Goal: Task Accomplishment & Management: Use online tool/utility

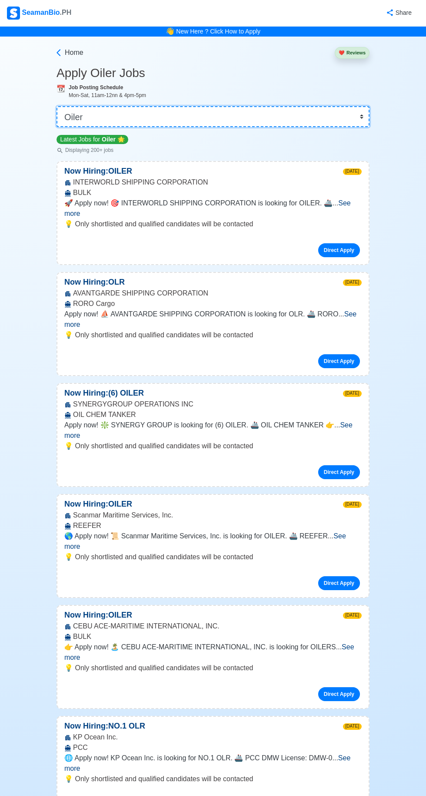
click at [201, 116] on select "👉 Select Rank or Position Master Chief Officer 2nd Officer 3rd Officer Junior O…" at bounding box center [213, 116] width 313 height 21
select select "Junior Engineer"
click at [57, 106] on select "👉 Select Rank or Position Master Chief Officer 2nd Officer 3rd Officer Junior O…" at bounding box center [213, 116] width 313 height 21
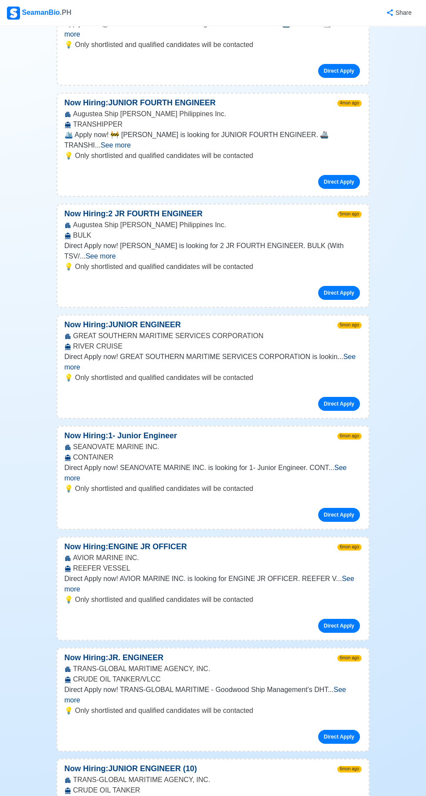
scroll to position [1152, 0]
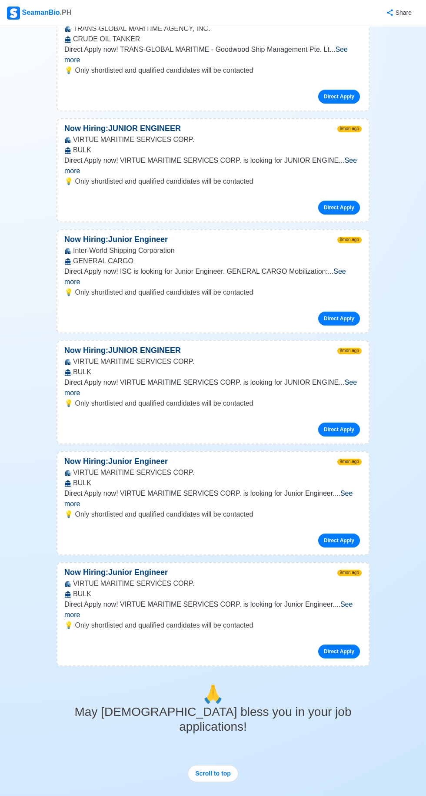
click at [339, 600] on span "See more" at bounding box center [208, 609] width 288 height 18
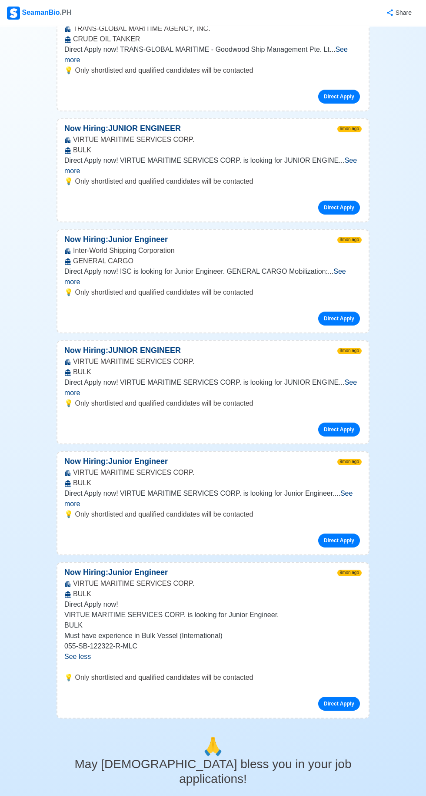
scroll to position [0, 0]
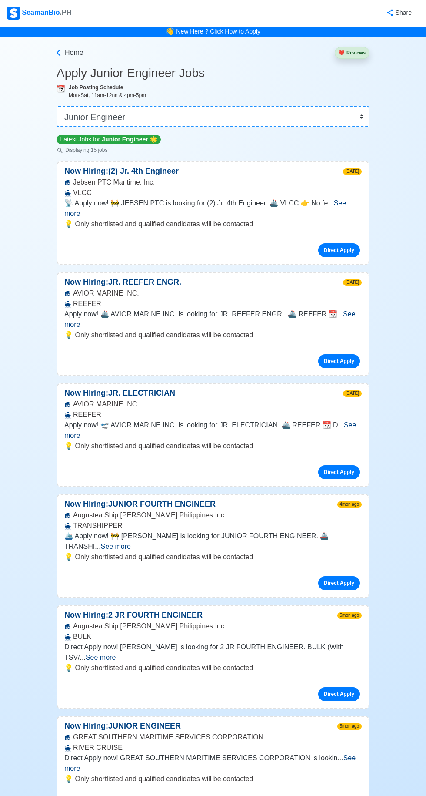
click at [339, 206] on span "See more" at bounding box center [205, 208] width 282 height 18
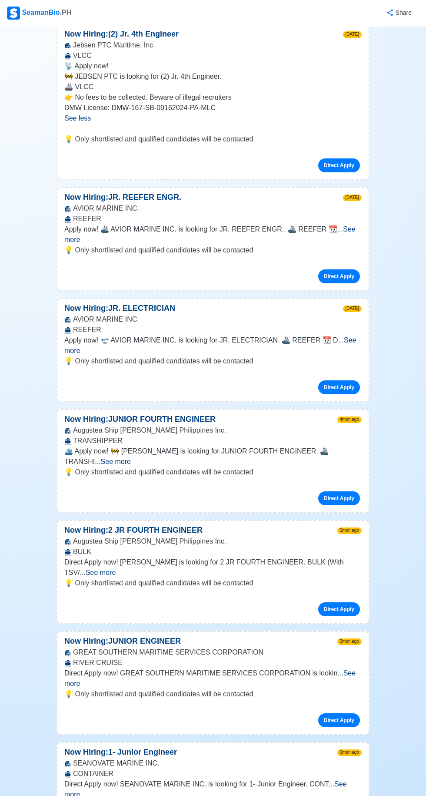
scroll to position [151, 0]
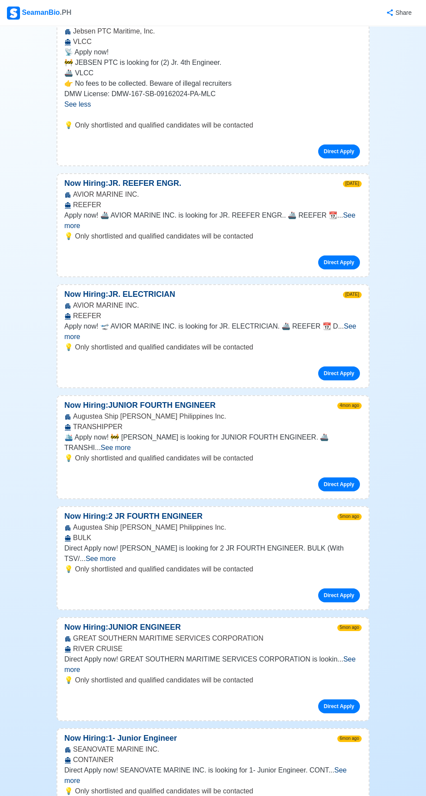
click at [131, 444] on span "See more" at bounding box center [116, 447] width 30 height 7
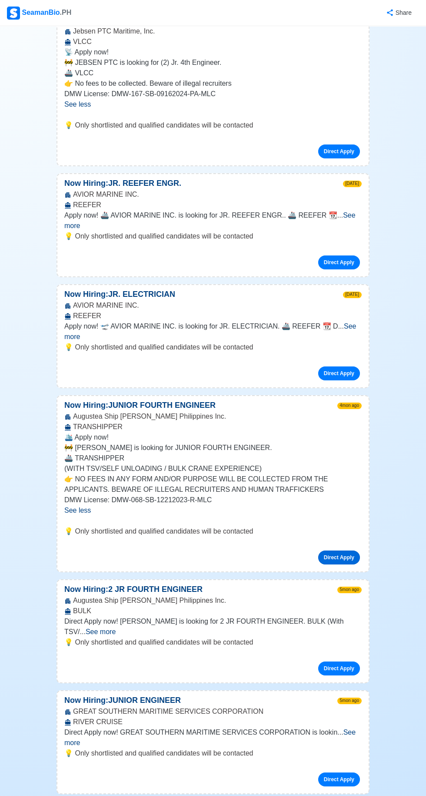
click at [348, 550] on link "Direct Apply" at bounding box center [339, 557] width 42 height 14
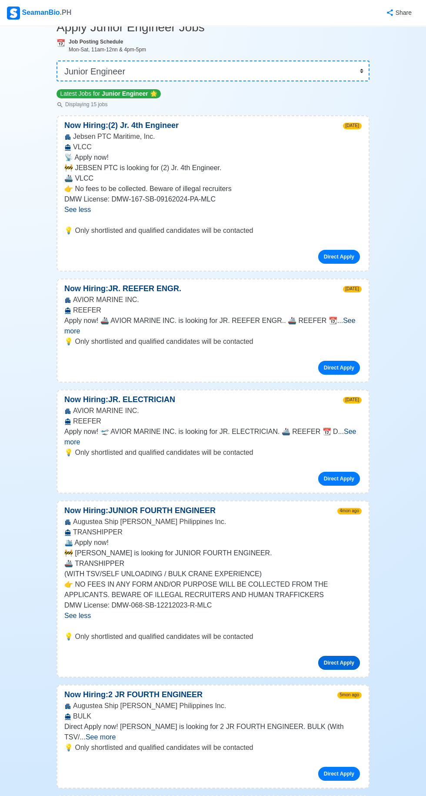
scroll to position [0, 0]
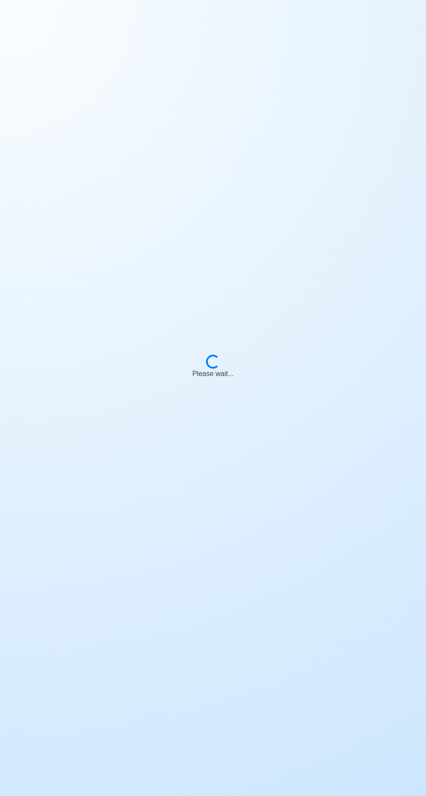
scroll to position [66, 0]
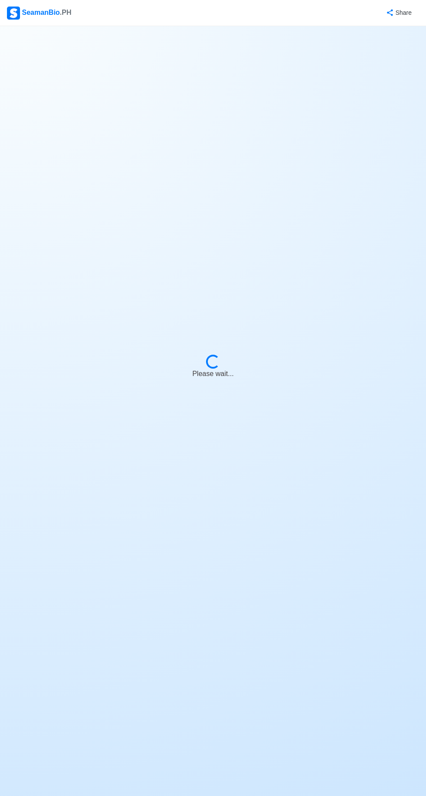
select select "Junior Engineer"
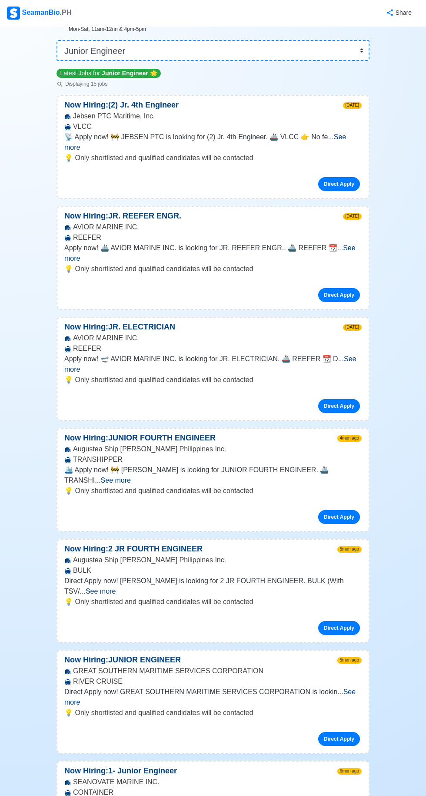
scroll to position [0, 0]
